Goal: Navigation & Orientation: Understand site structure

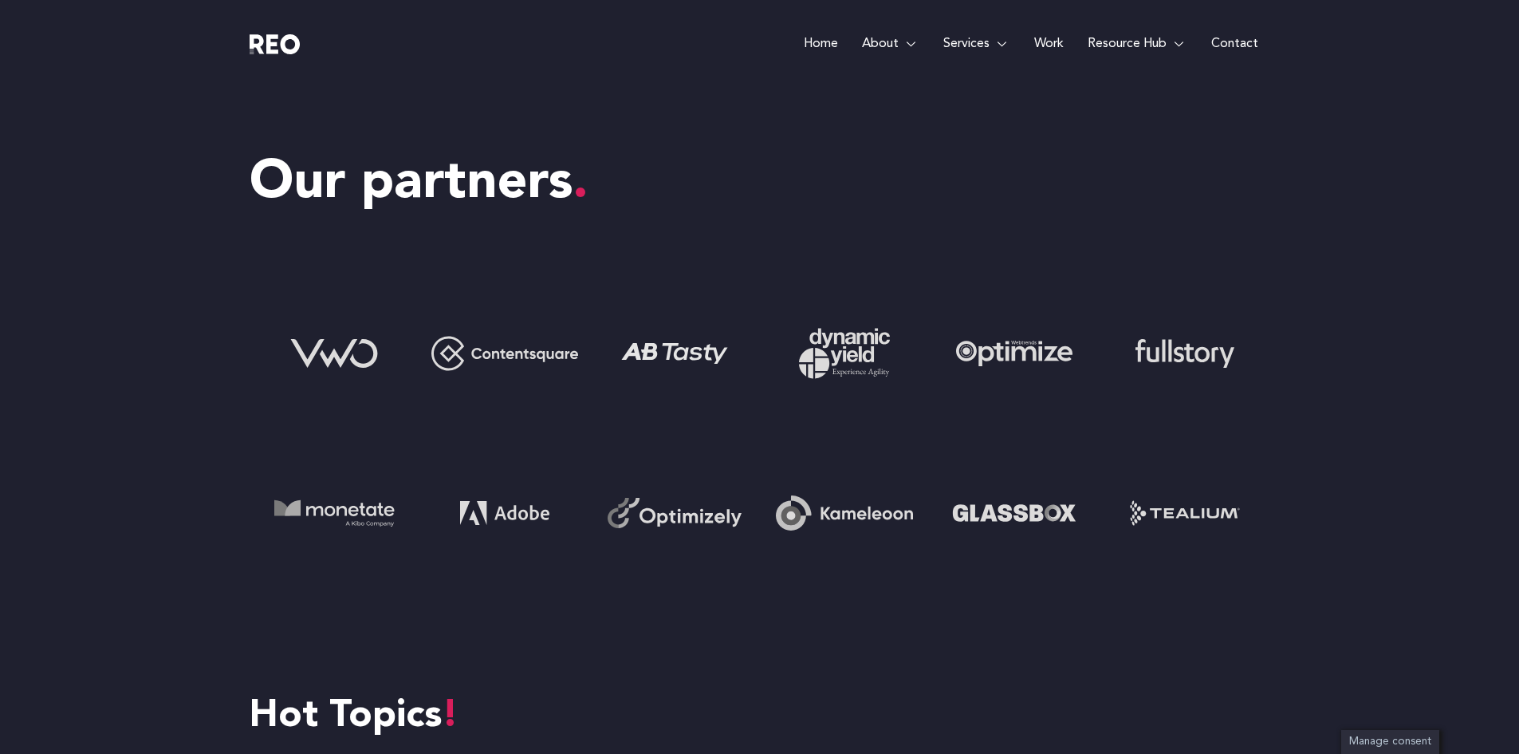
scroll to position [5770, 0]
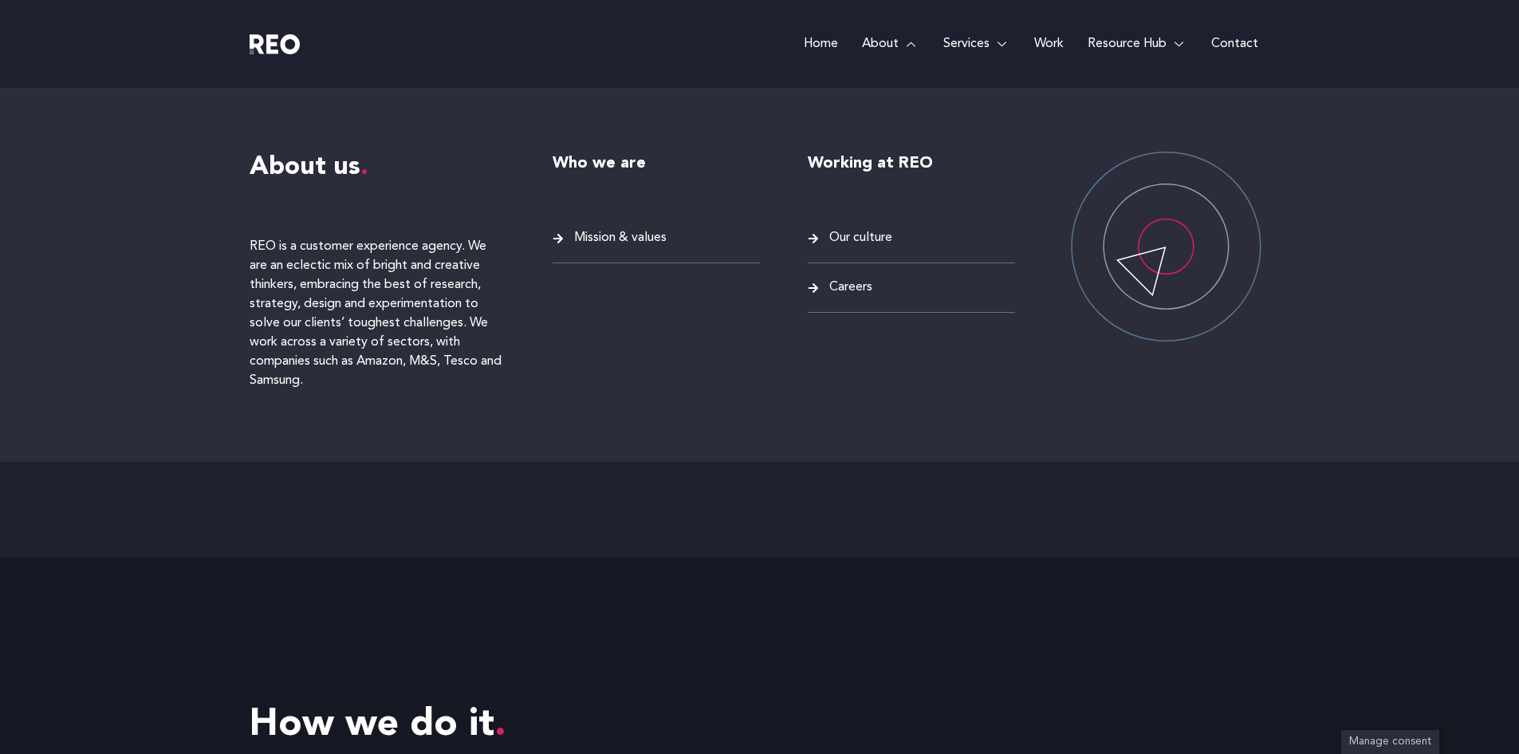
click at [869, 238] on span "Our culture" at bounding box center [859, 238] width 67 height 22
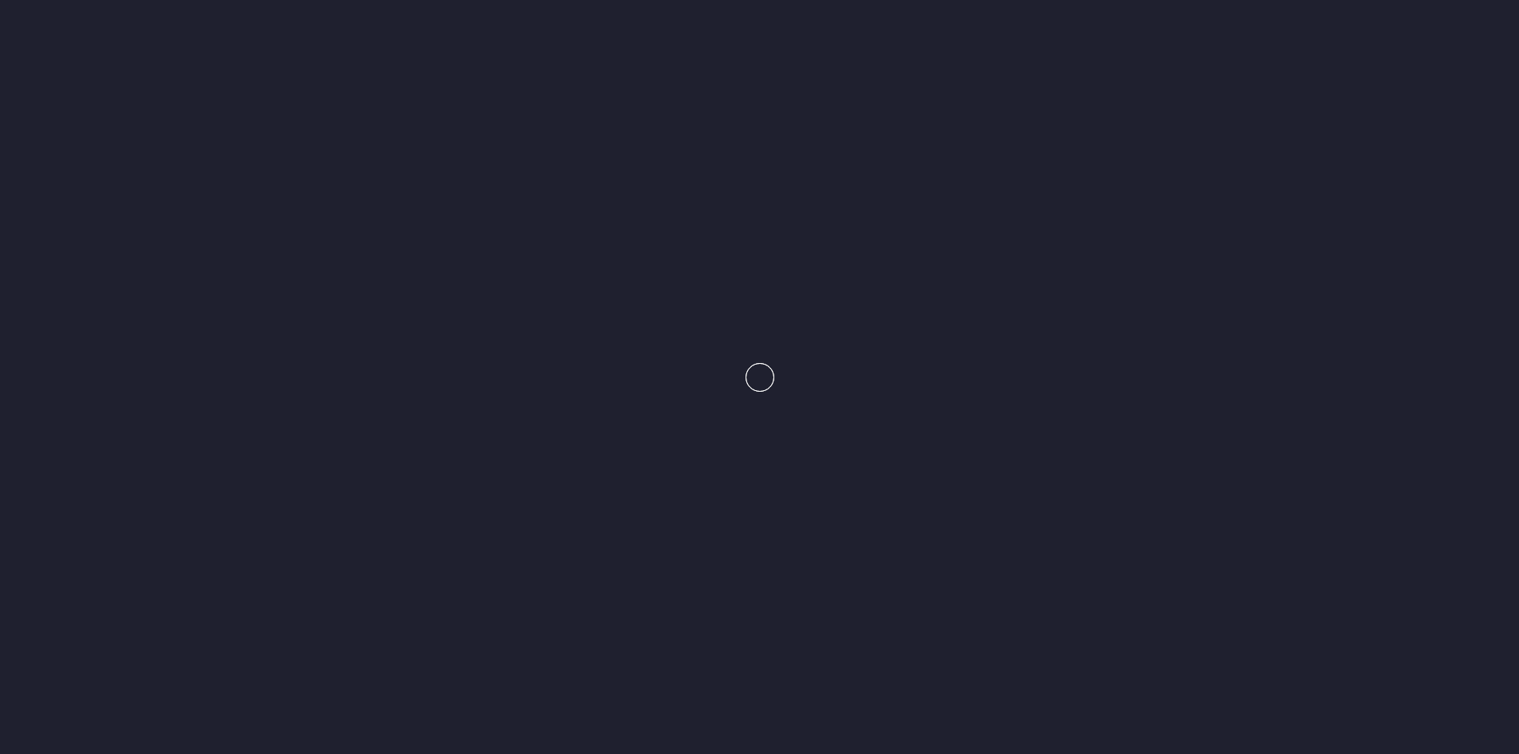
scroll to position [2981, 0]
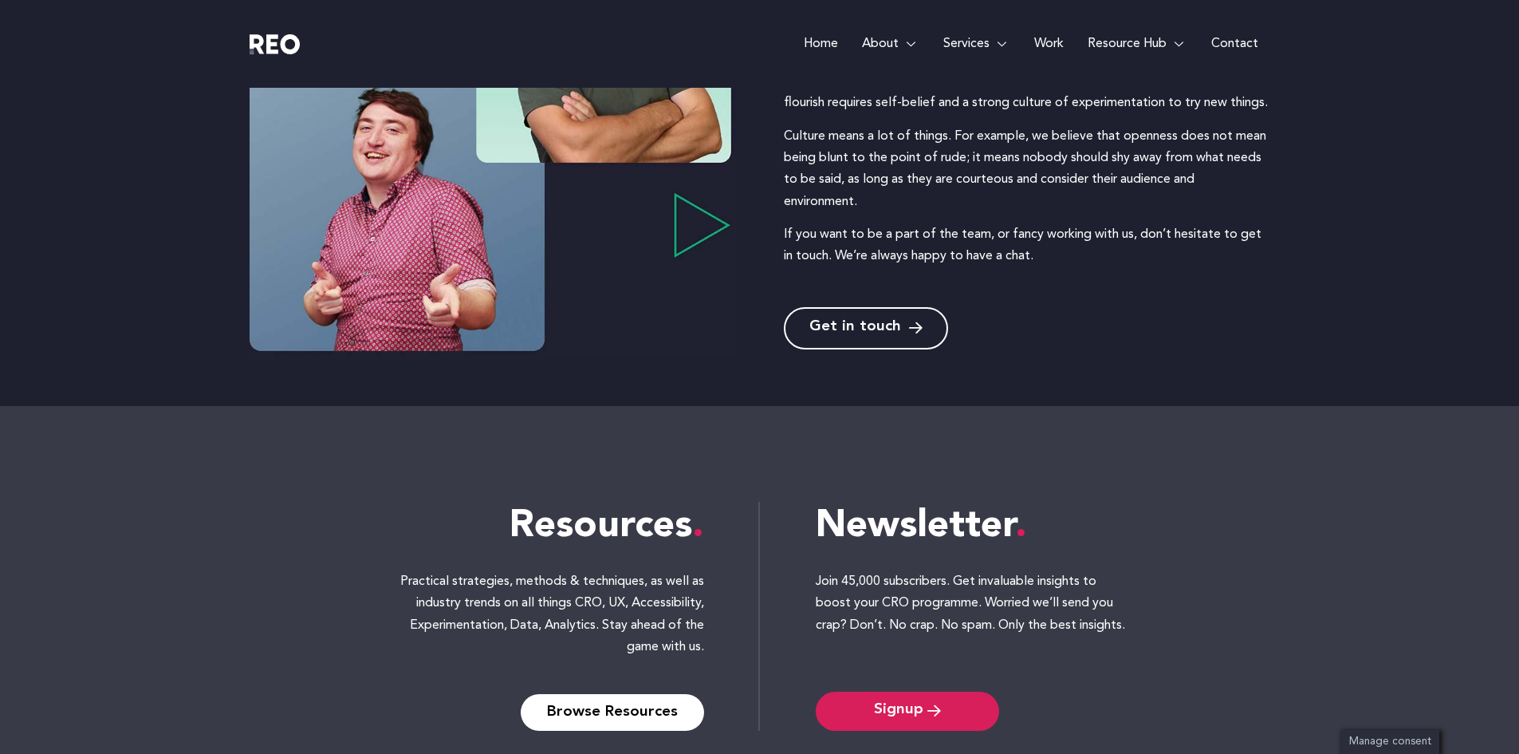
scroll to position [384, 0]
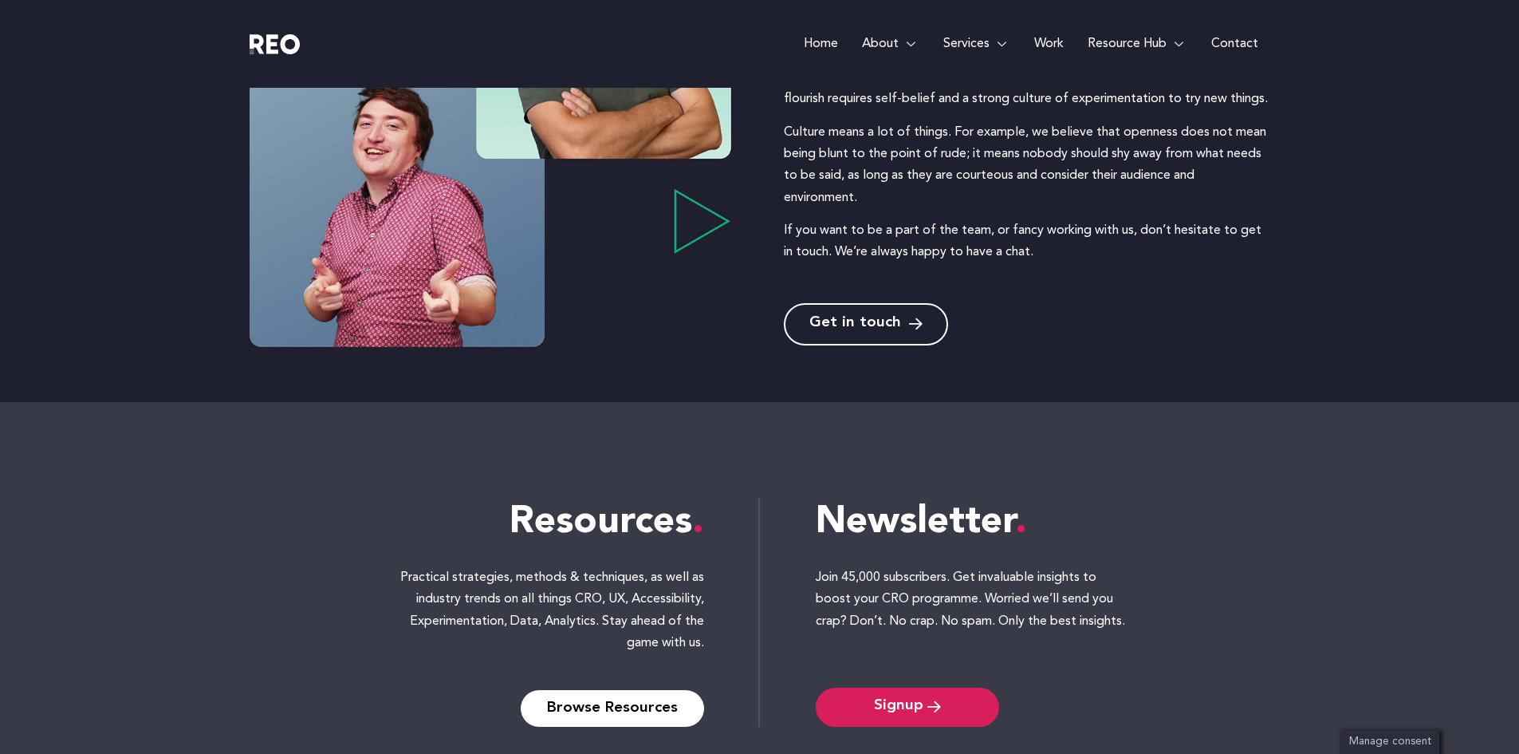
click at [865, 341] on link "Get in touch" at bounding box center [866, 324] width 164 height 42
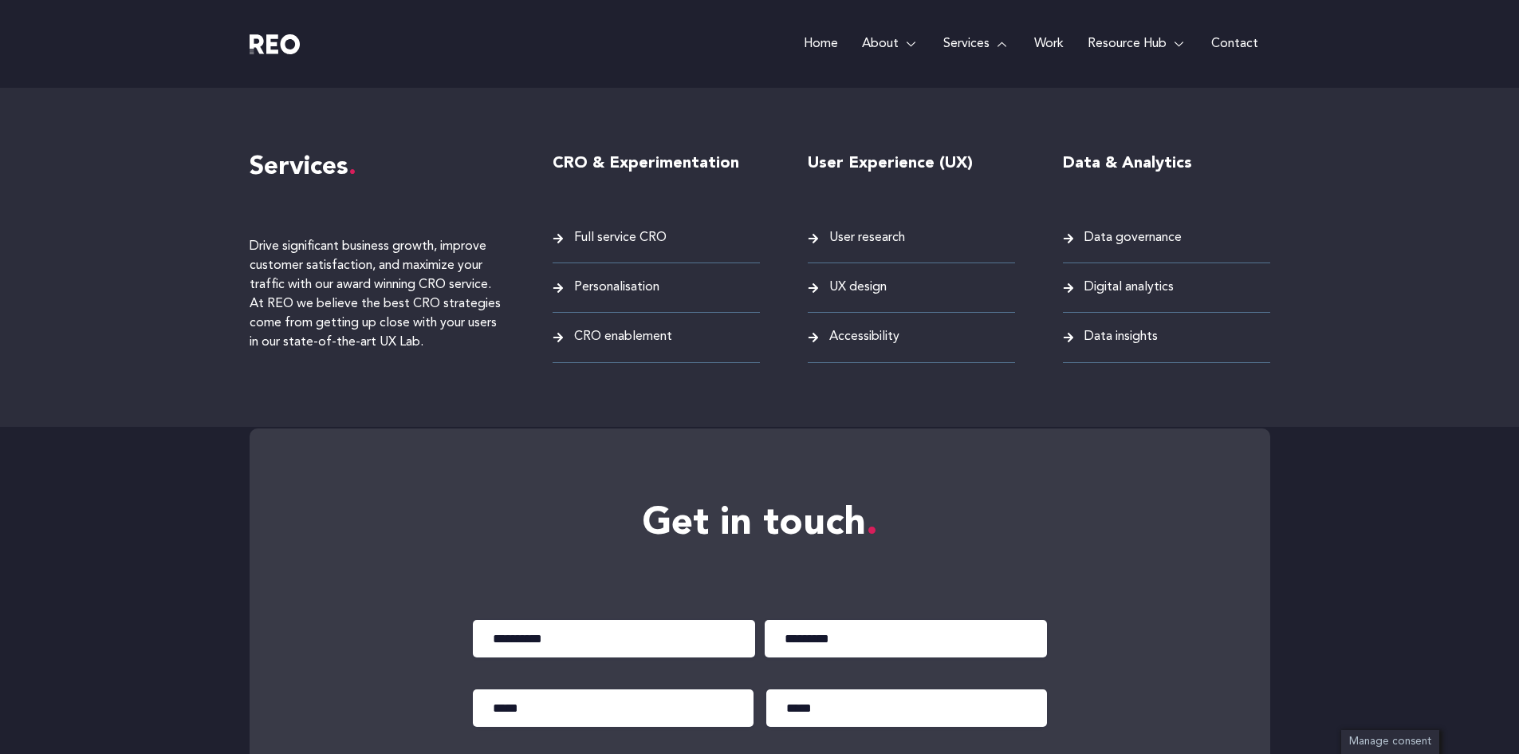
click at [1115, 286] on span "Digital analytics" at bounding box center [1127, 288] width 93 height 22
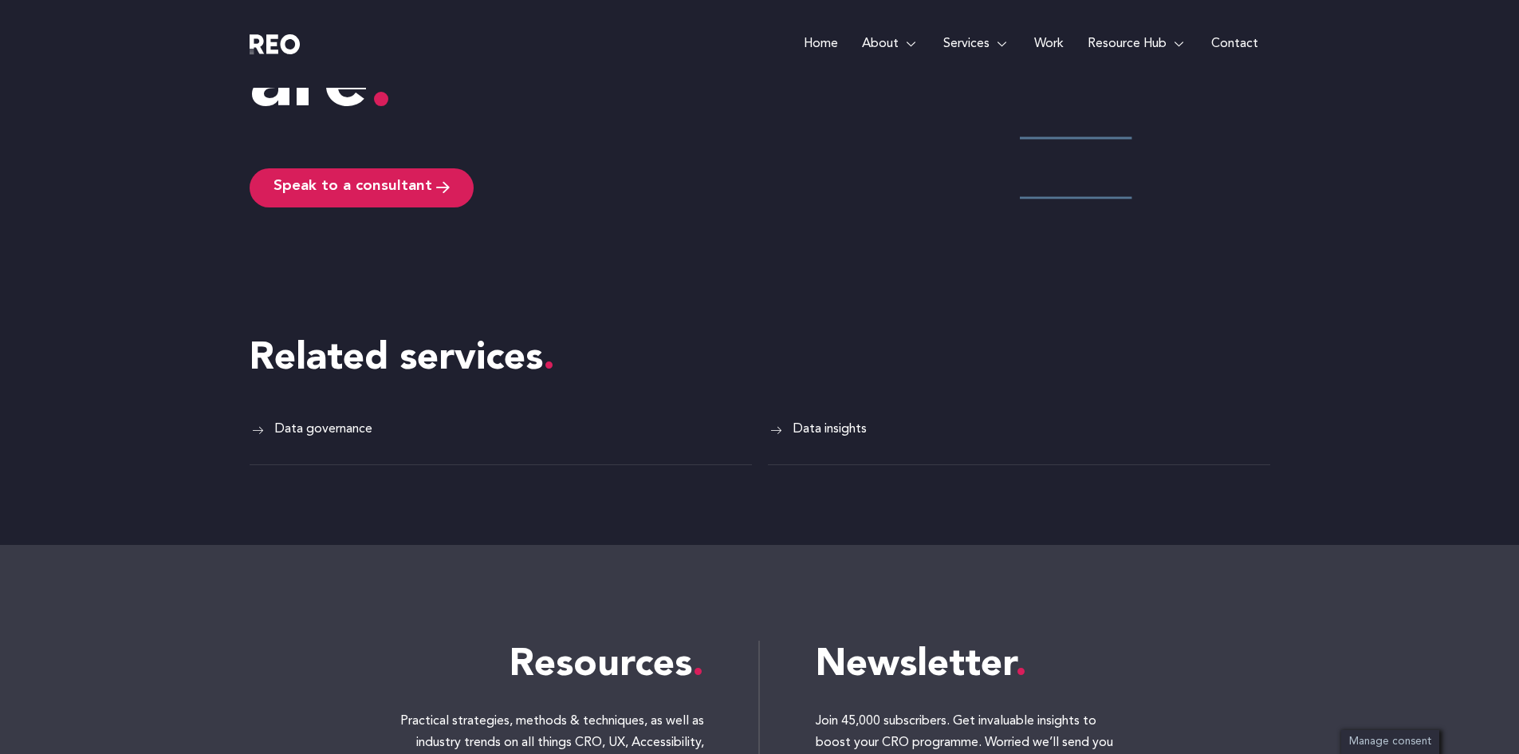
scroll to position [4117, 0]
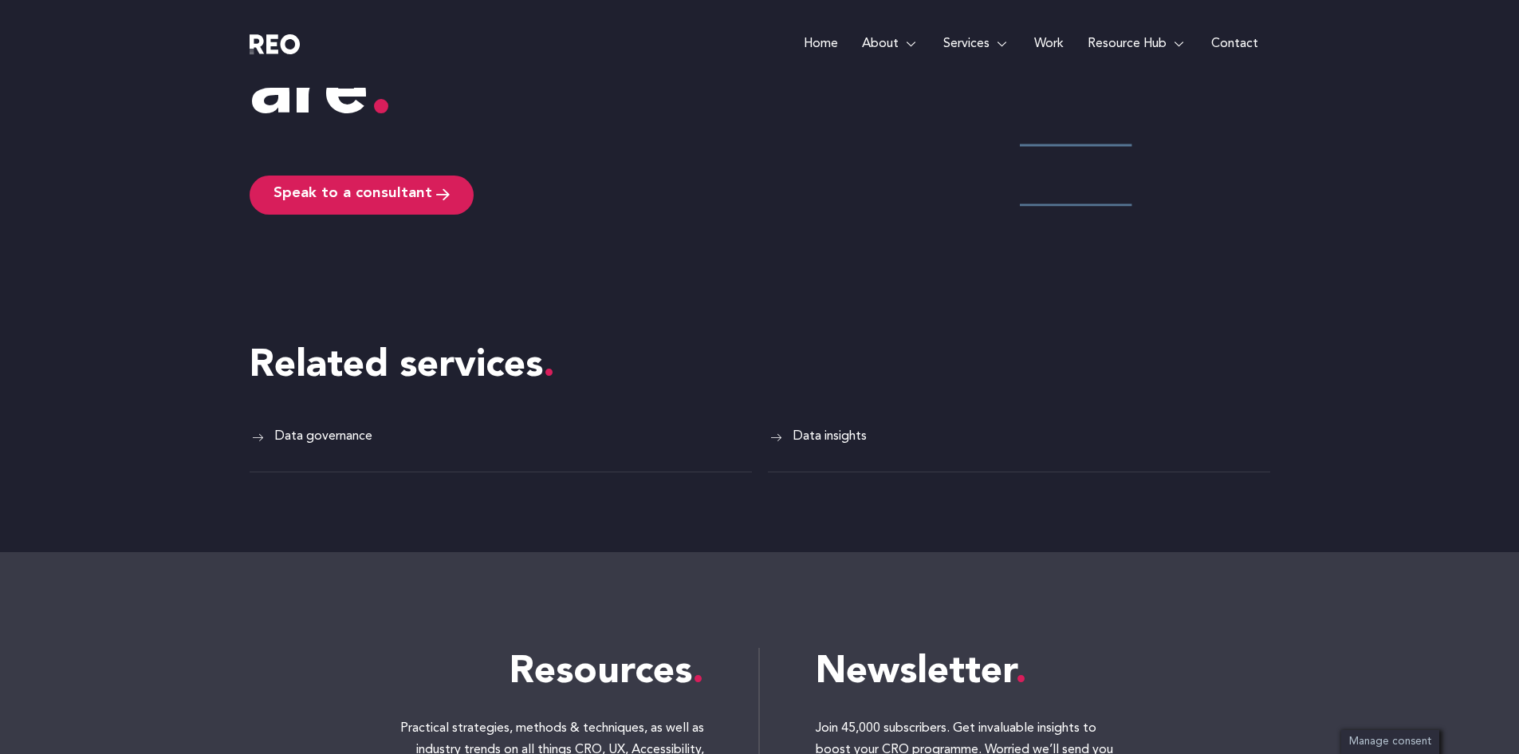
click at [858, 447] on span "Data insights" at bounding box center [828, 437] width 77 height 22
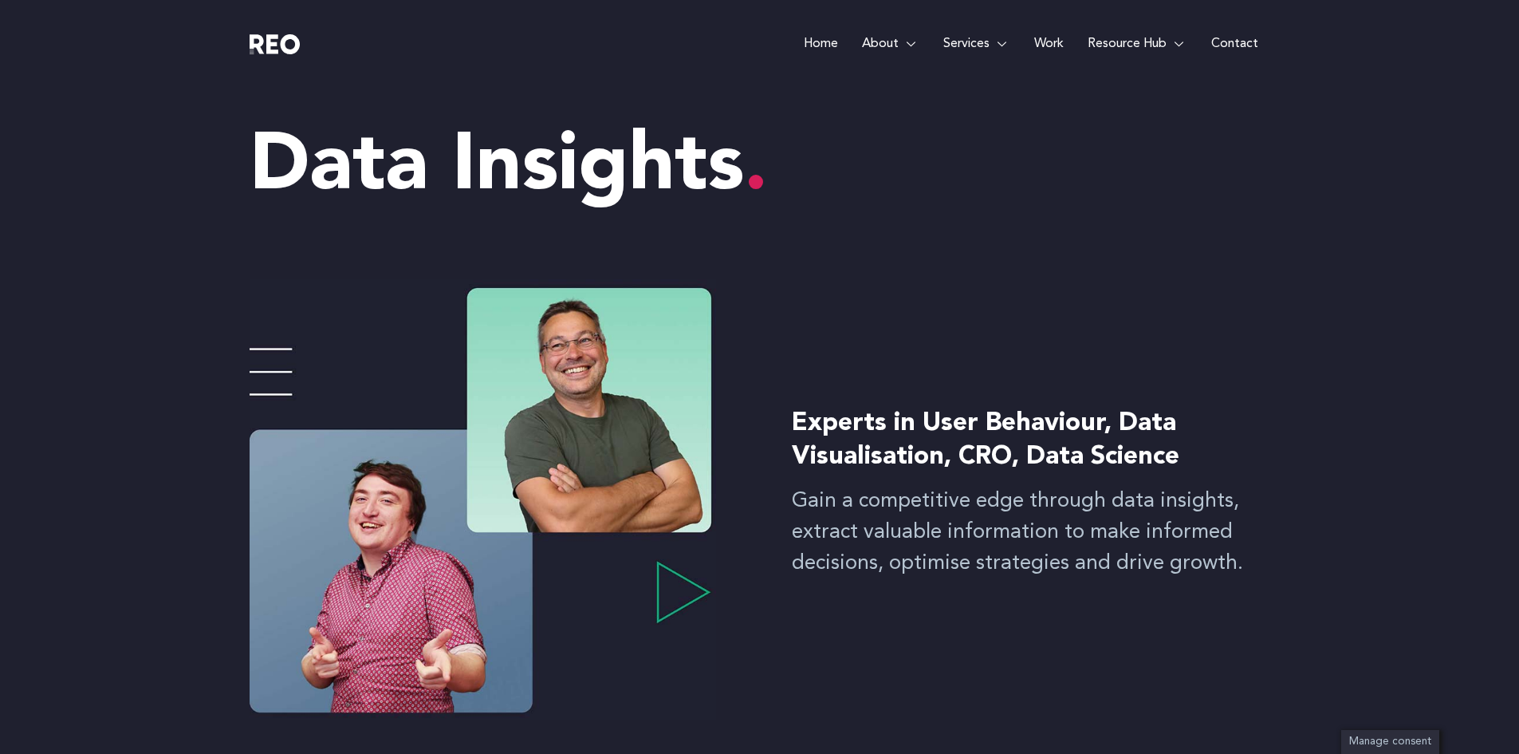
click at [282, 50] on img at bounding box center [275, 44] width 51 height 20
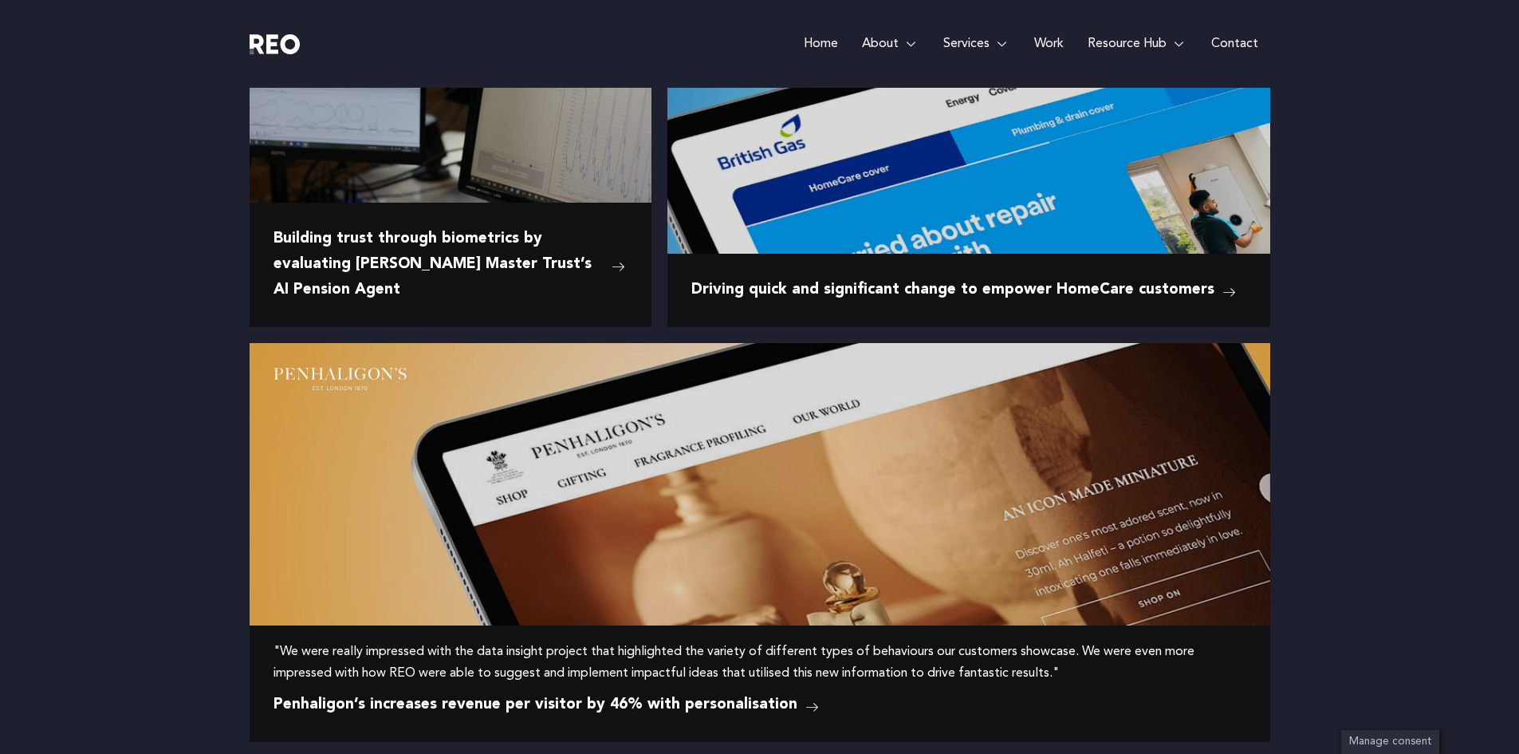
scroll to position [1763, 0]
